Goal: Task Accomplishment & Management: Manage account settings

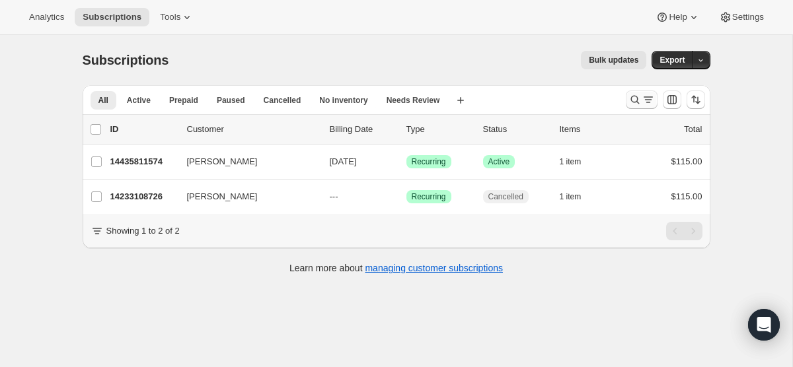
click at [630, 102] on icon "Search and filter results" at bounding box center [634, 99] width 13 height 13
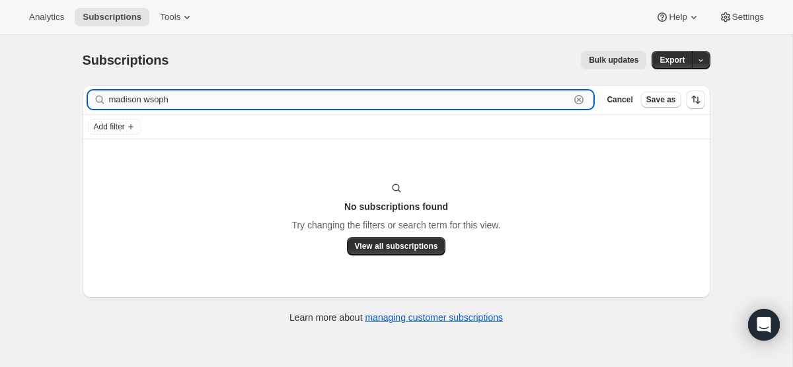
click at [529, 97] on input "madison wsoph" at bounding box center [339, 100] width 461 height 18
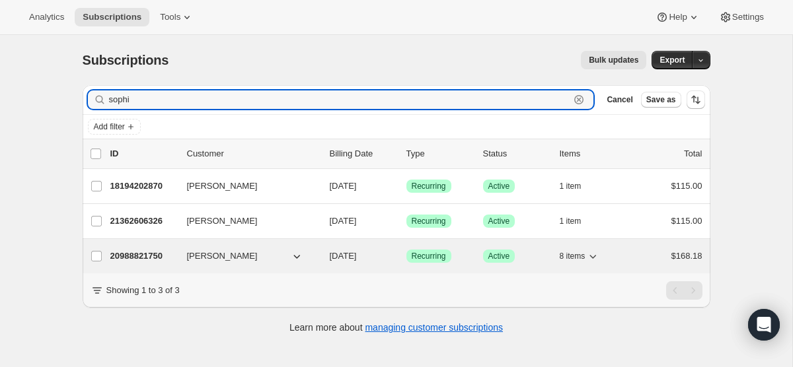
type input "sophi"
click at [357, 251] on span "[DATE]" at bounding box center [343, 256] width 27 height 10
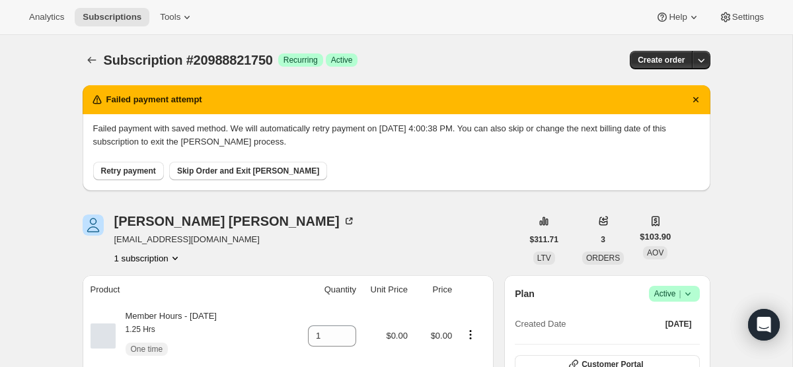
click at [139, 175] on span "Retry payment" at bounding box center [128, 171] width 55 height 11
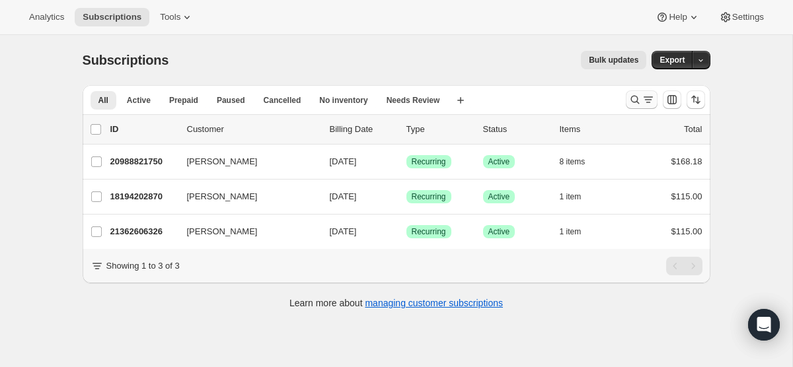
click at [645, 101] on icon "Search and filter results" at bounding box center [647, 99] width 13 height 13
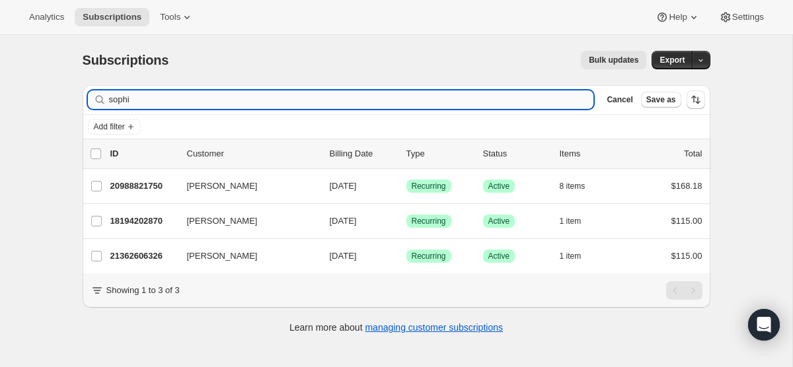
click at [272, 103] on input "sophi" at bounding box center [351, 100] width 485 height 18
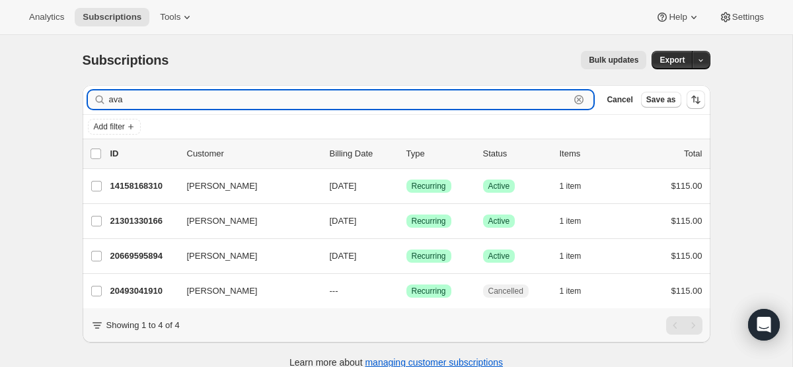
click at [433, 99] on input "ava" at bounding box center [339, 100] width 461 height 18
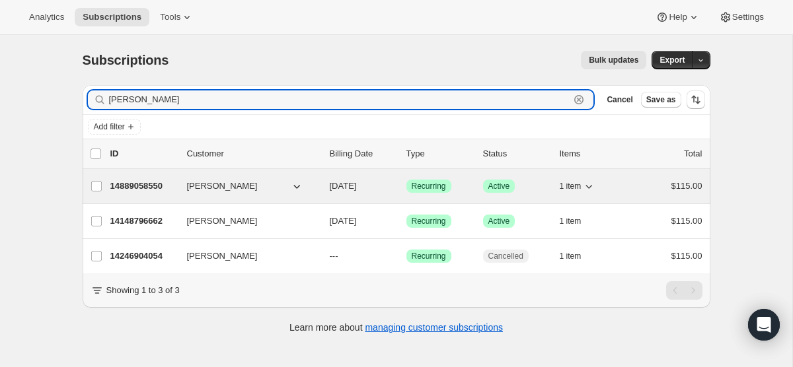
type input "[PERSON_NAME]"
click at [376, 188] on p "[DATE]" at bounding box center [363, 186] width 66 height 13
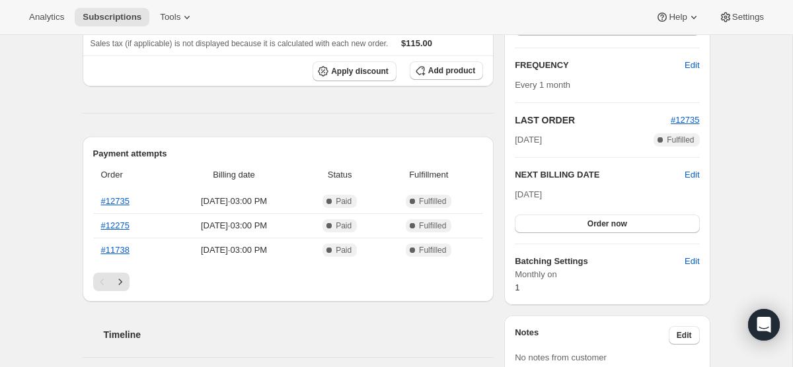
scroll to position [227, 0]
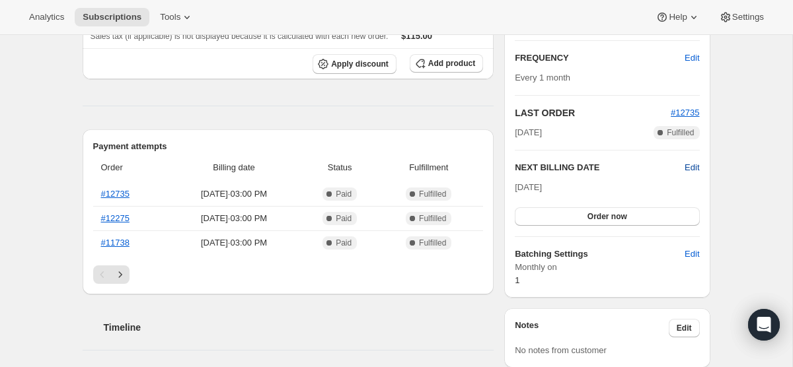
click at [696, 165] on span "Edit" at bounding box center [691, 167] width 15 height 13
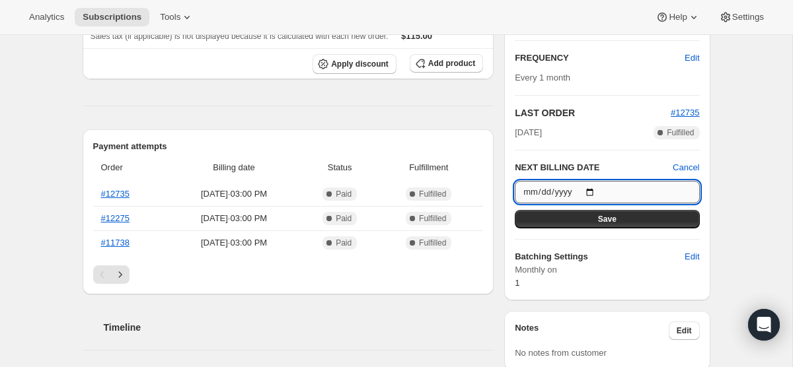
click at [596, 187] on input "[DATE]" at bounding box center [607, 192] width 184 height 22
type input "[DATE]"
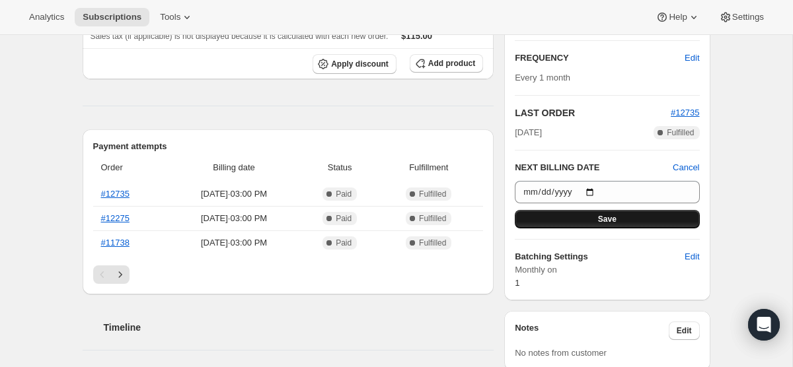
click at [585, 223] on button "Save" at bounding box center [607, 219] width 184 height 18
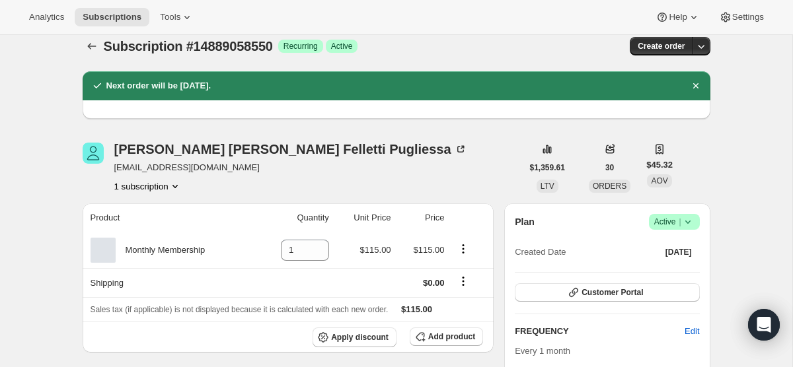
scroll to position [0, 0]
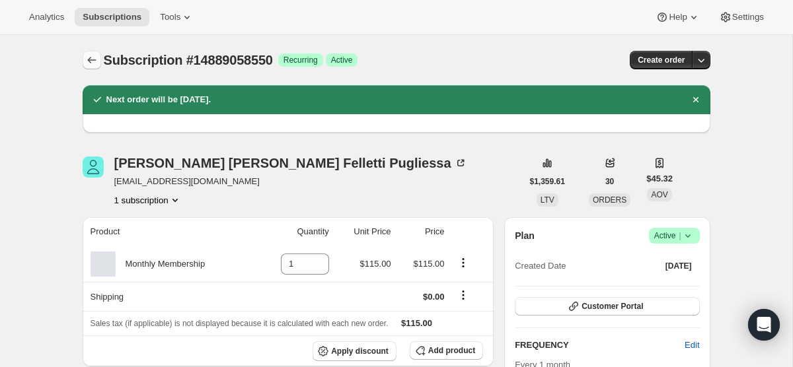
click at [91, 57] on icon "Subscriptions" at bounding box center [91, 60] width 13 height 13
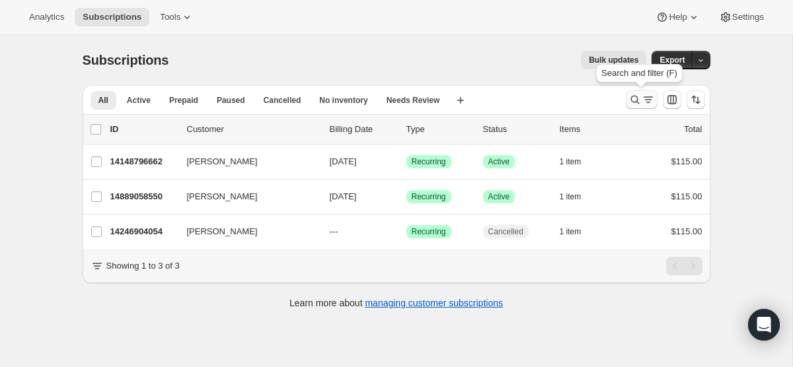
click at [643, 100] on icon "Search and filter results" at bounding box center [647, 99] width 13 height 13
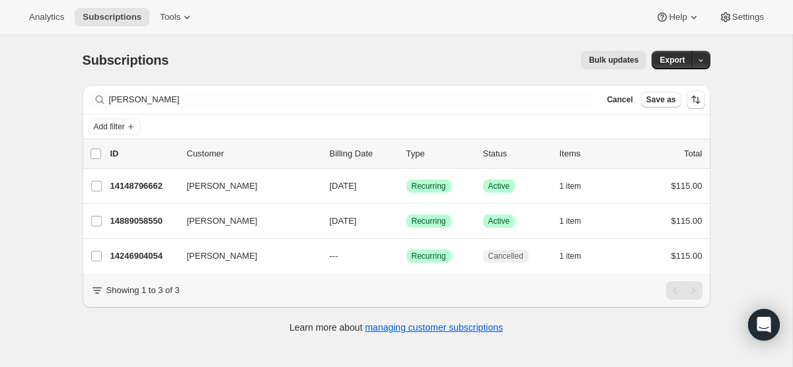
click at [330, 109] on div "Filter subscribers [PERSON_NAME] Save as" at bounding box center [397, 99] width 628 height 29
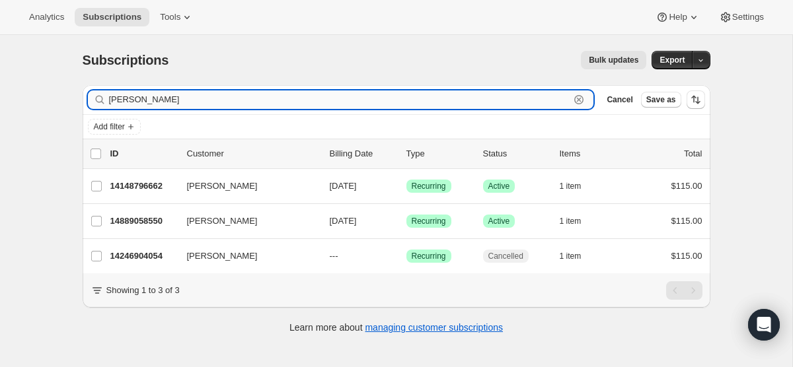
click at [328, 100] on input "[PERSON_NAME]" at bounding box center [339, 100] width 461 height 18
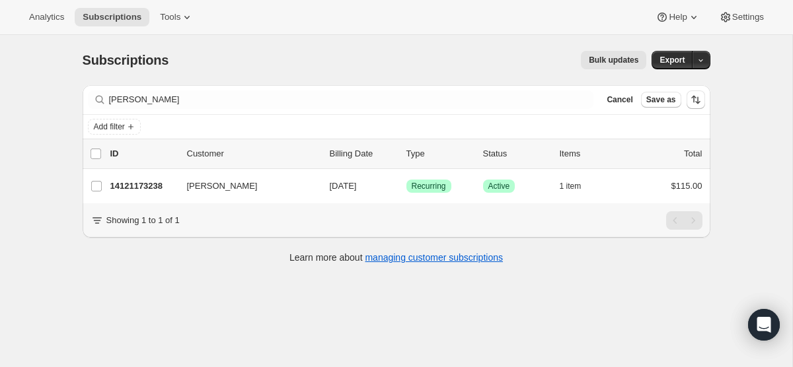
click at [482, 89] on div "Filter subscribers connor Clear Cancel Save as" at bounding box center [397, 99] width 628 height 29
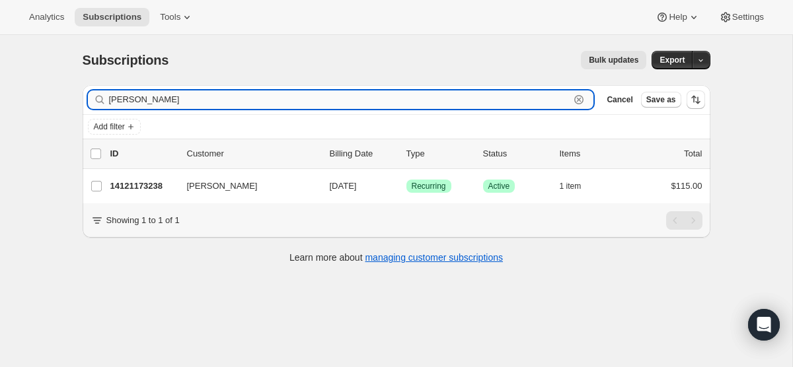
click at [482, 98] on input "[PERSON_NAME]" at bounding box center [339, 100] width 461 height 18
click at [235, 102] on input "[PERSON_NAME]" at bounding box center [339, 100] width 461 height 18
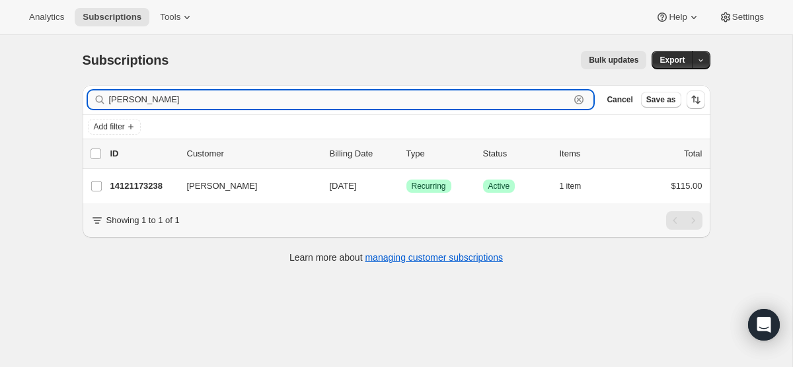
click at [235, 102] on input "[PERSON_NAME]" at bounding box center [339, 100] width 461 height 18
type input "kamilla"
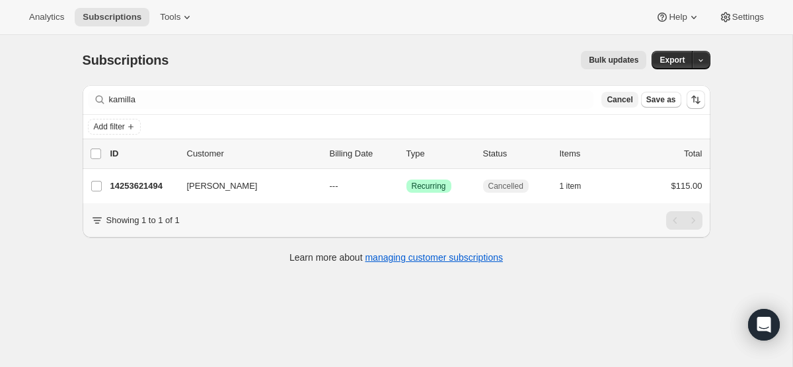
click at [621, 104] on span "Cancel" at bounding box center [619, 99] width 26 height 11
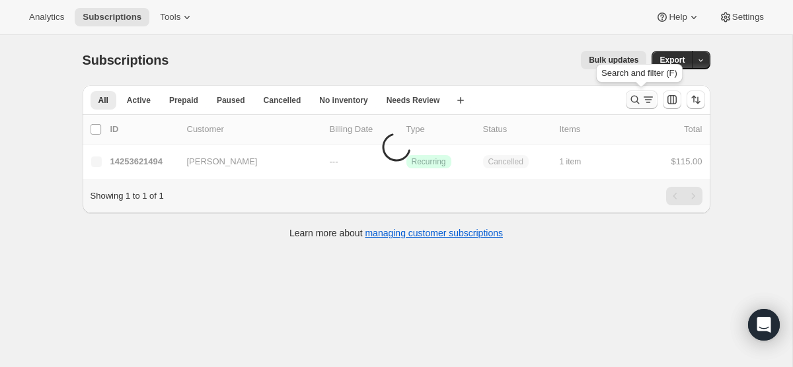
click at [634, 102] on icon "Search and filter results" at bounding box center [634, 99] width 13 height 13
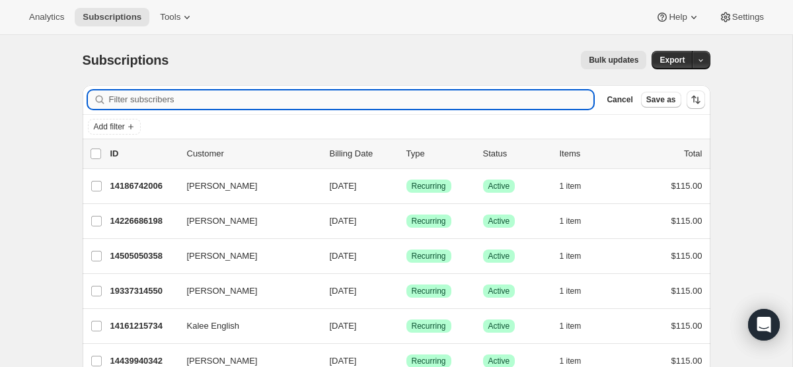
click at [494, 102] on input "Filter subscribers" at bounding box center [351, 100] width 485 height 18
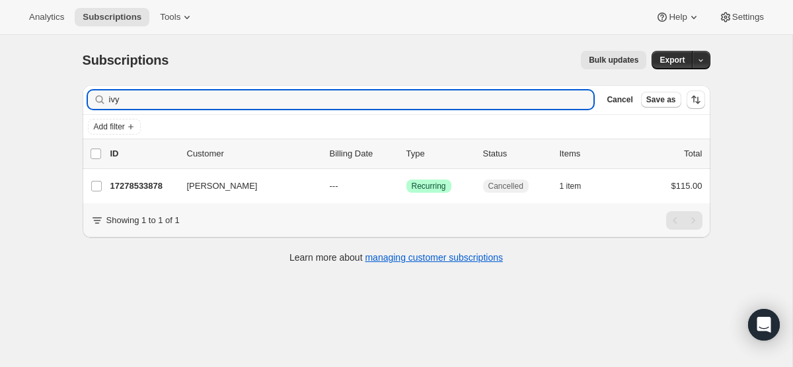
type input "ivy"
